Goal: Use online tool/utility: Utilize a website feature to perform a specific function

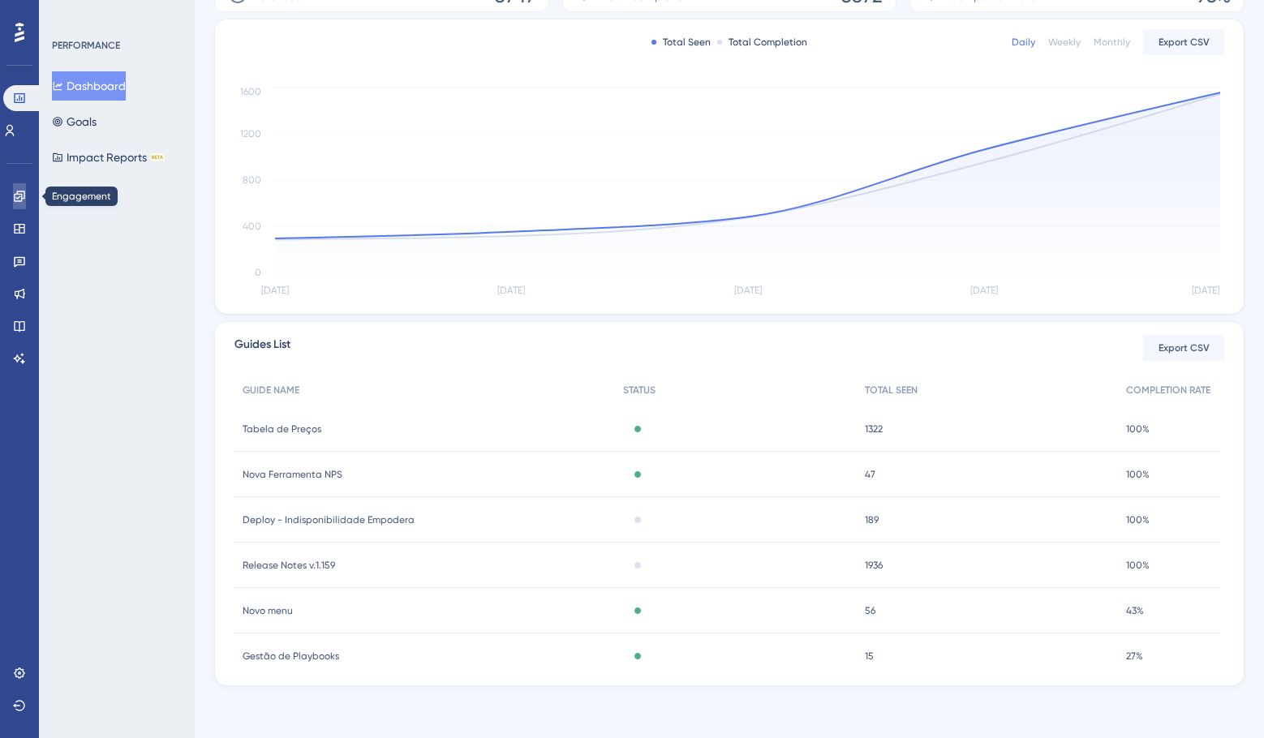
click at [24, 194] on icon at bounding box center [19, 196] width 13 height 13
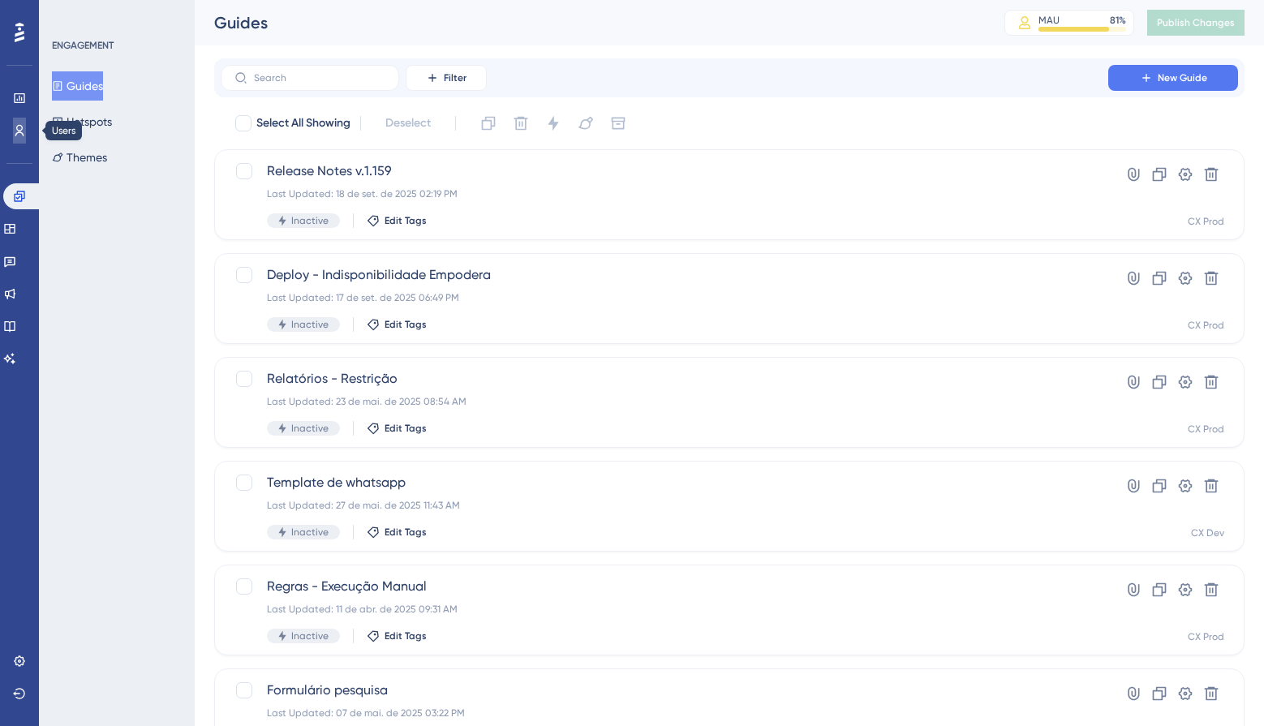
click at [26, 133] on link at bounding box center [19, 131] width 13 height 26
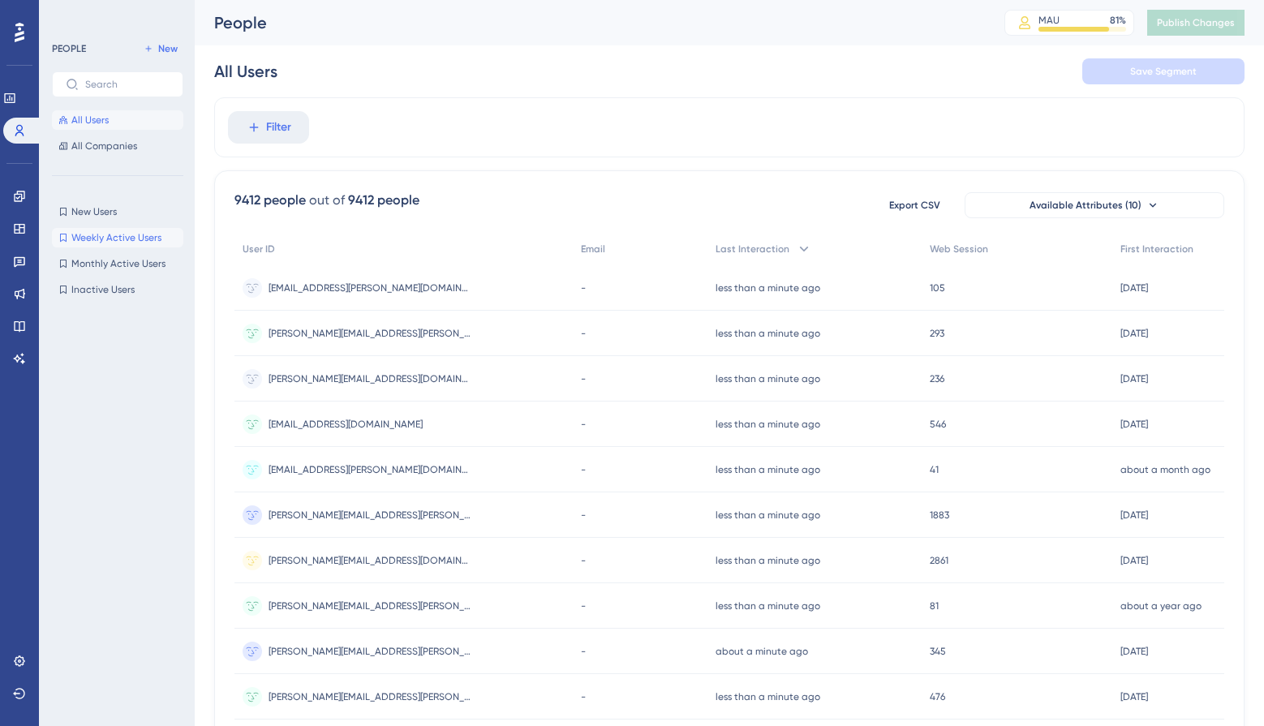
click at [142, 239] on span "Weekly Active Users" at bounding box center [116, 237] width 90 height 13
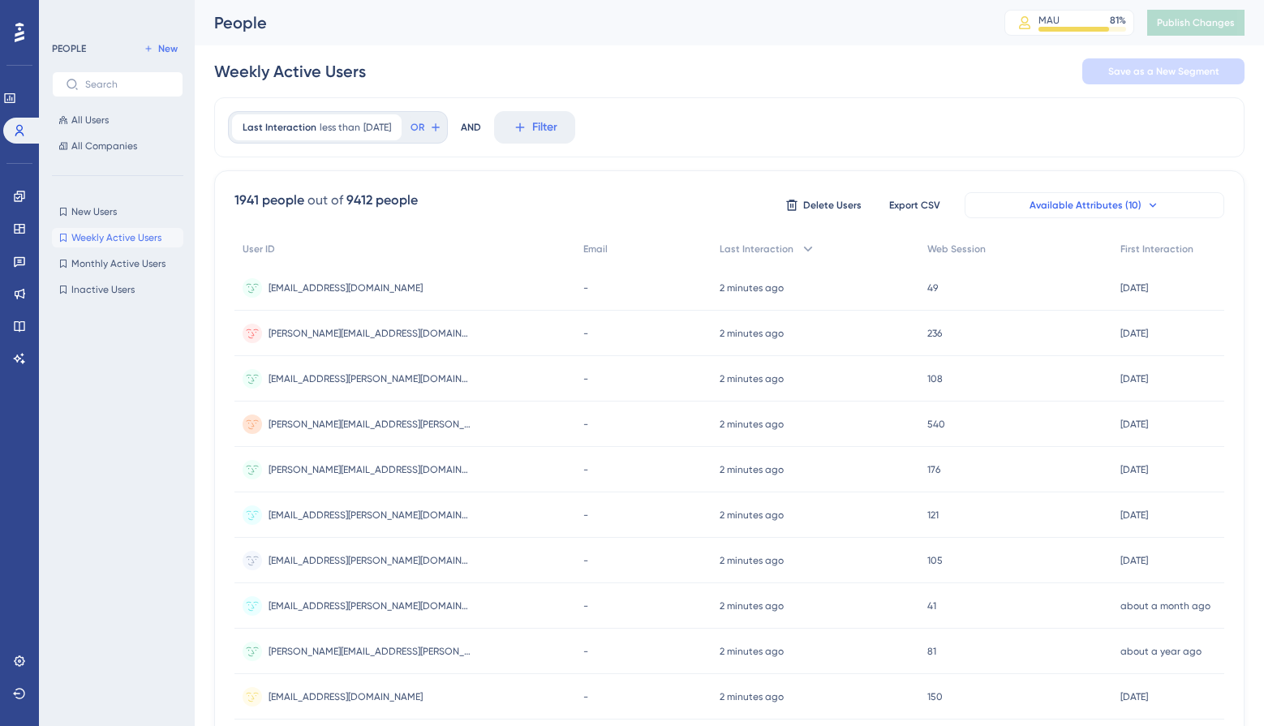
click at [1157, 201] on button "Available Attributes (10)" at bounding box center [1095, 205] width 260 height 26
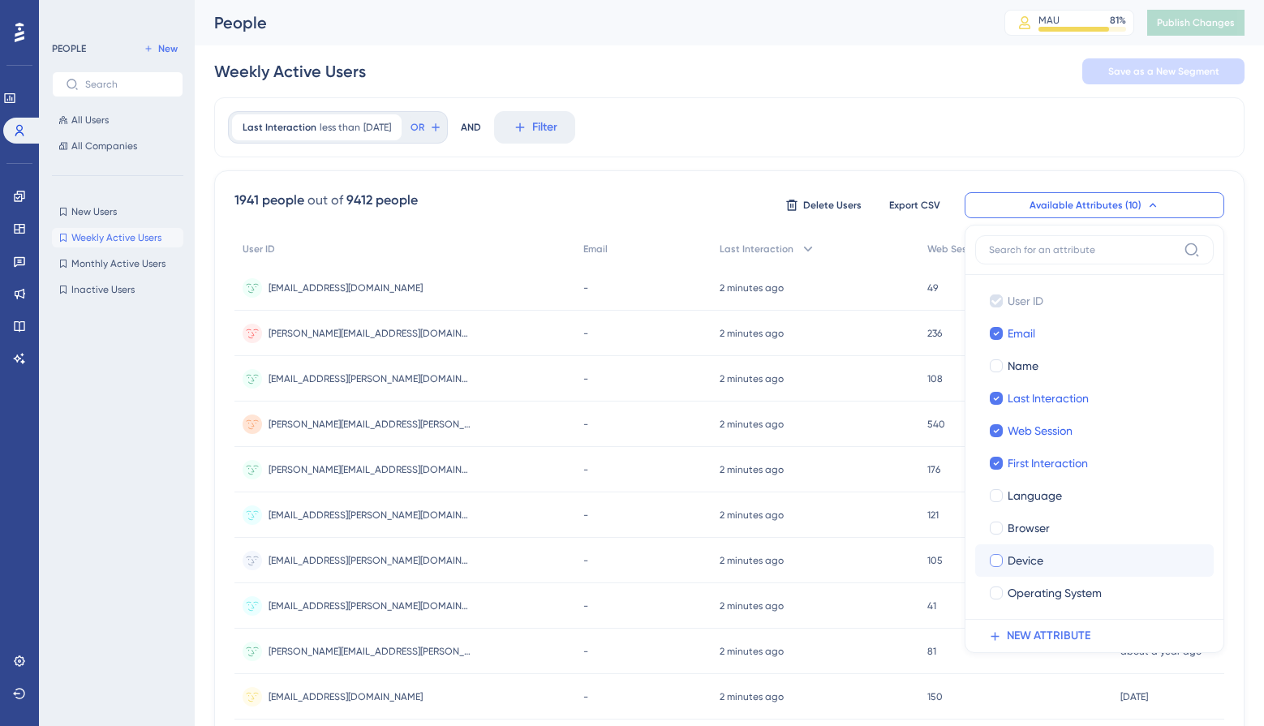
scroll to position [81, 0]
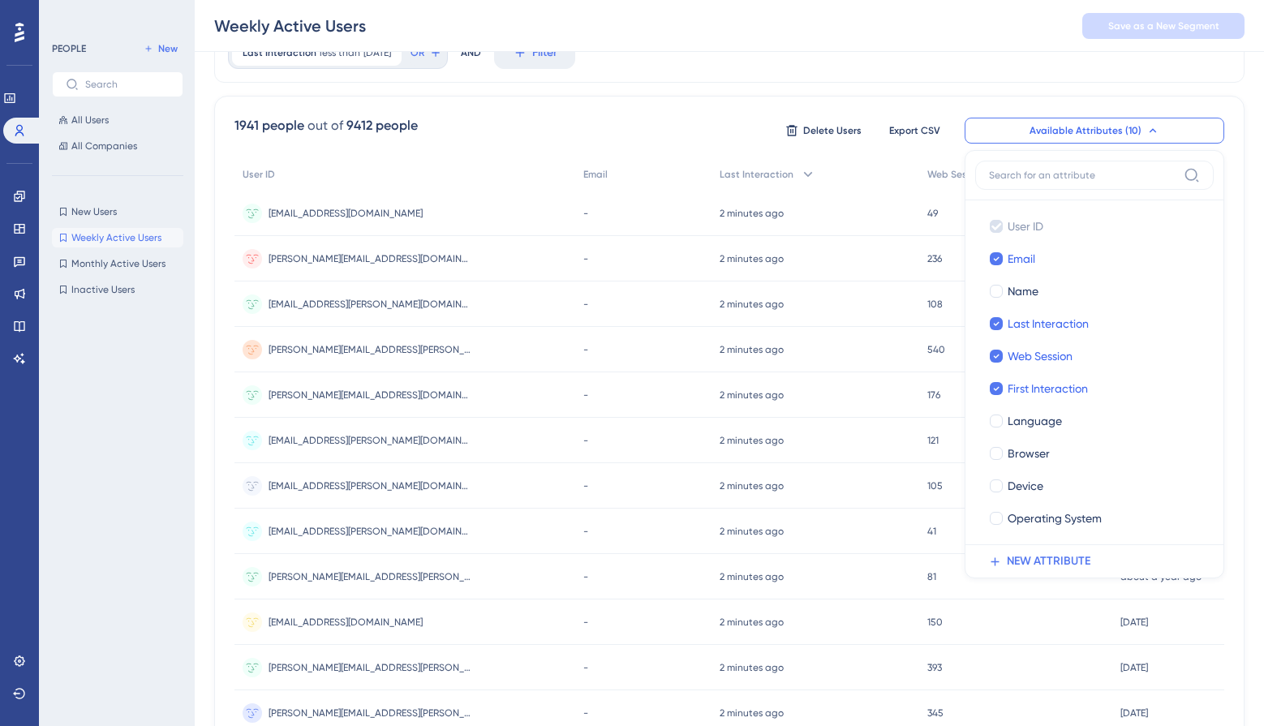
click at [1045, 51] on div "Weekly Active Users Save as a New Segment" at bounding box center [729, 26] width 1069 height 52
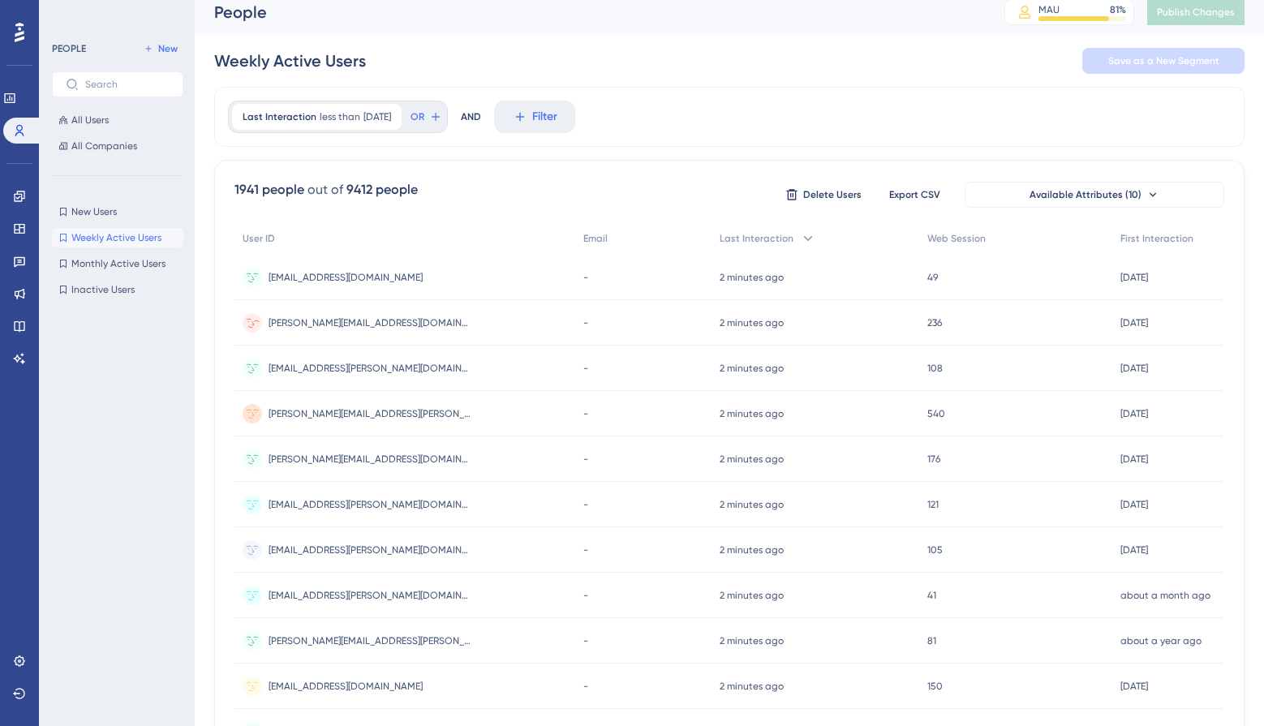
scroll to position [0, 0]
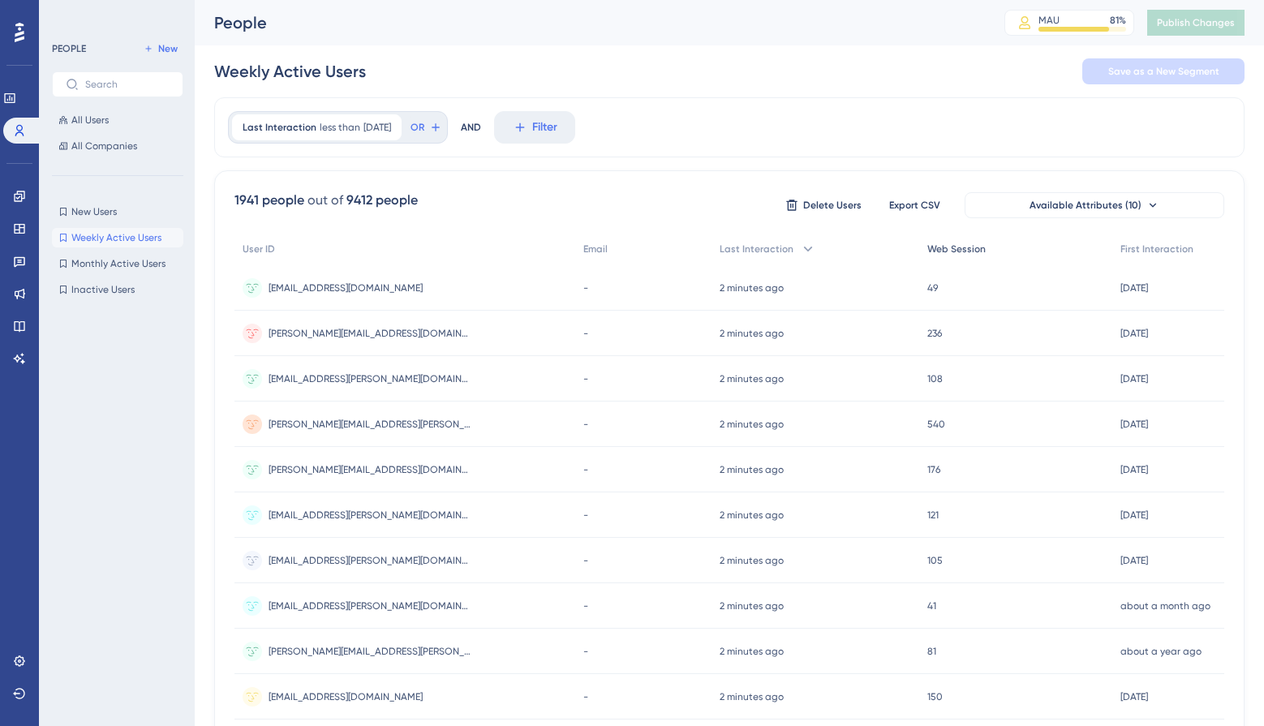
click at [940, 254] on span "Web Session" at bounding box center [956, 249] width 58 height 13
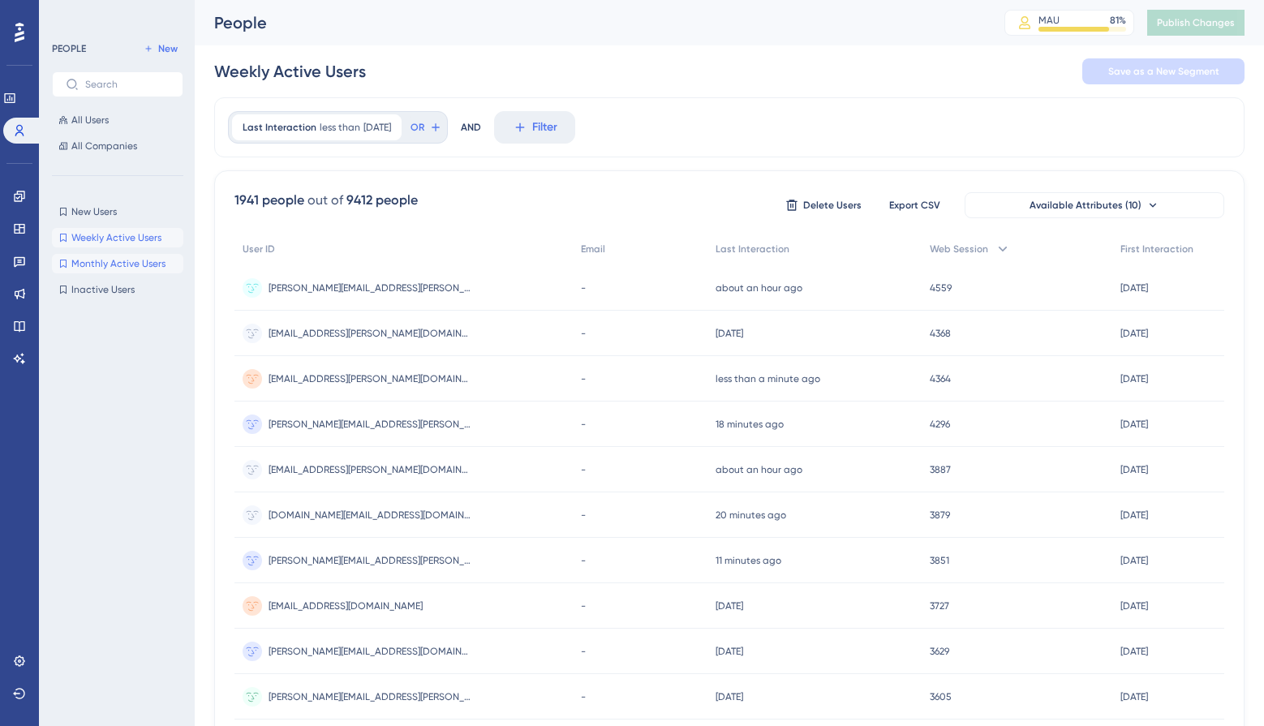
click at [110, 258] on span "Monthly Active Users" at bounding box center [118, 263] width 94 height 13
